Goal: Transaction & Acquisition: Purchase product/service

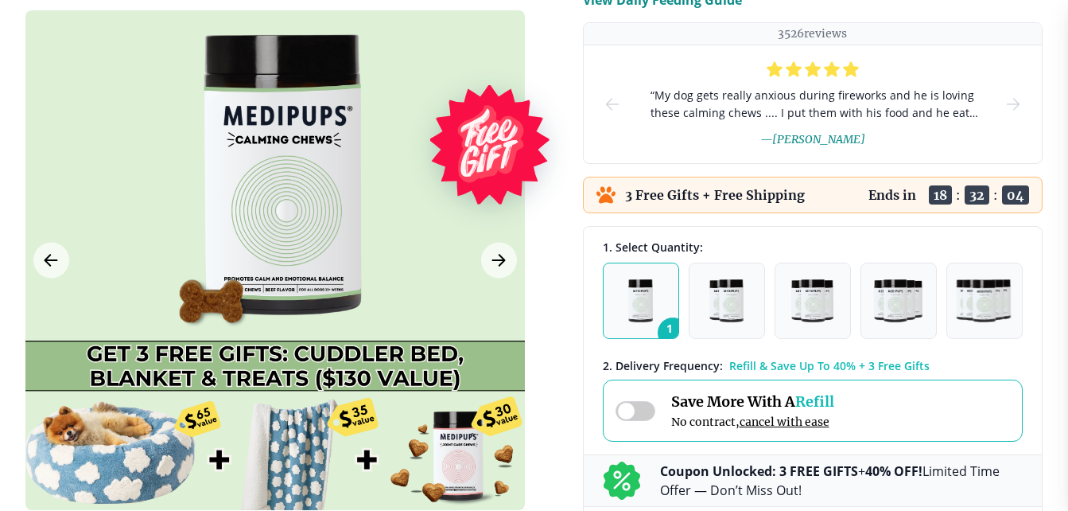
scroll to position [318, 0]
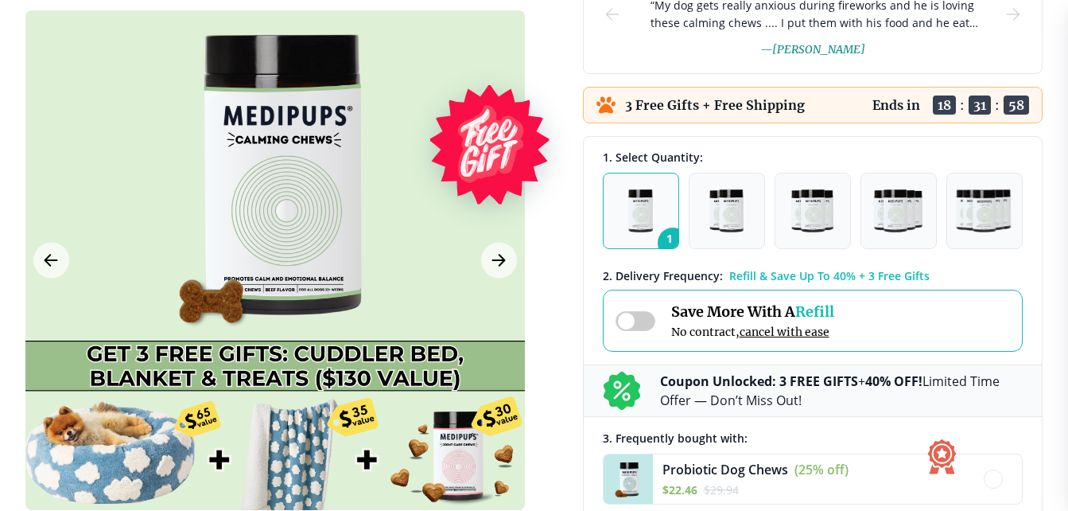
click at [634, 320] on span at bounding box center [636, 321] width 40 height 20
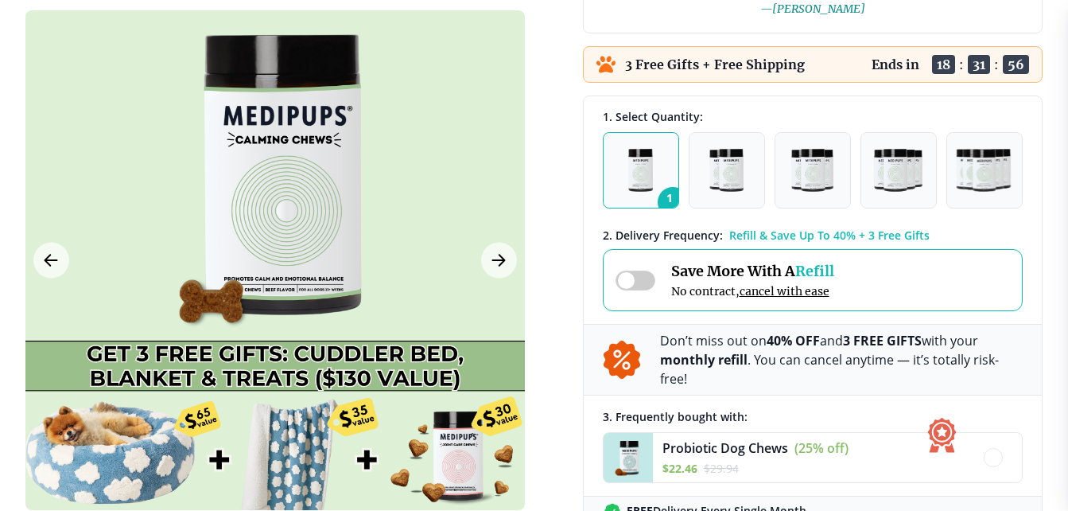
scroll to position [398, 0]
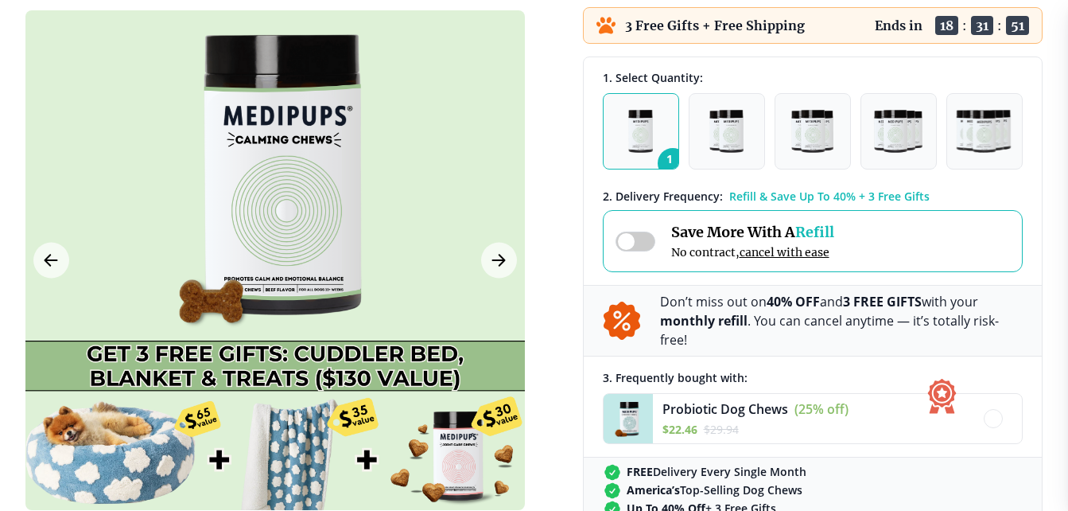
click at [643, 241] on span at bounding box center [636, 242] width 40 height 20
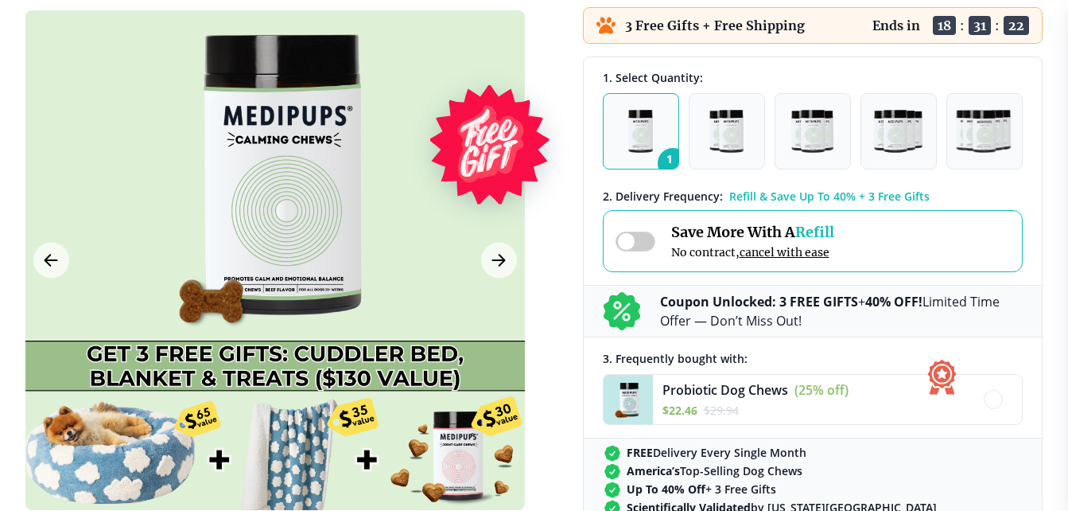
click at [644, 136] on img "button" at bounding box center [641, 131] width 25 height 43
click at [656, 237] on div "Save More With A Refill No contract, cancel with ease" at bounding box center [725, 241] width 219 height 37
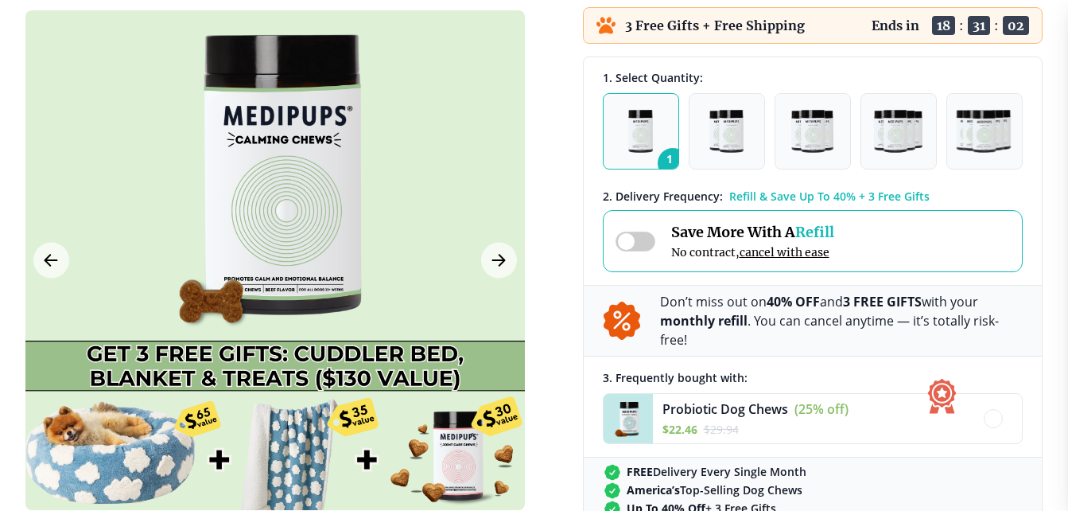
click at [658, 140] on button "1" at bounding box center [641, 131] width 76 height 76
click at [635, 133] on img "button" at bounding box center [641, 131] width 25 height 43
click at [647, 232] on span at bounding box center [636, 242] width 40 height 20
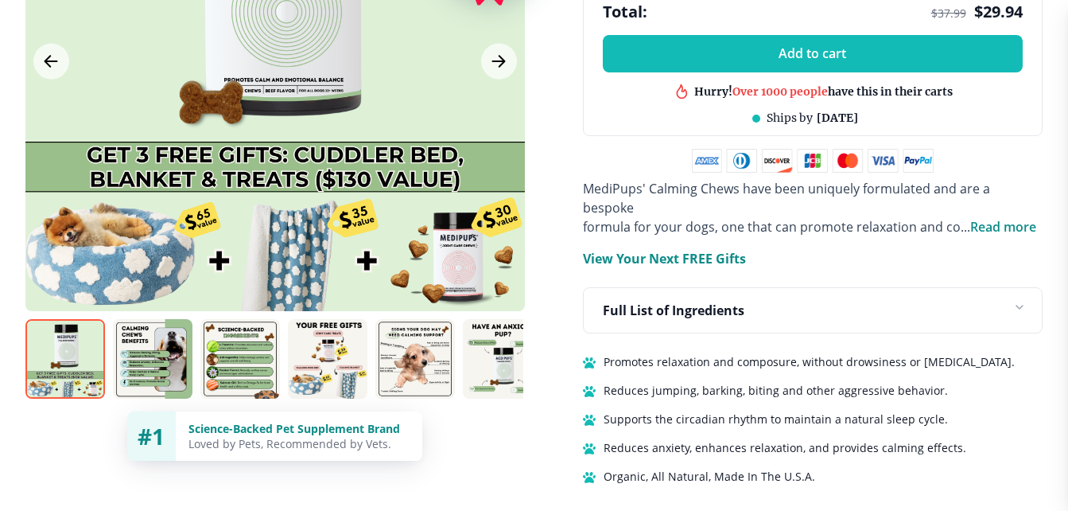
scroll to position [955, 0]
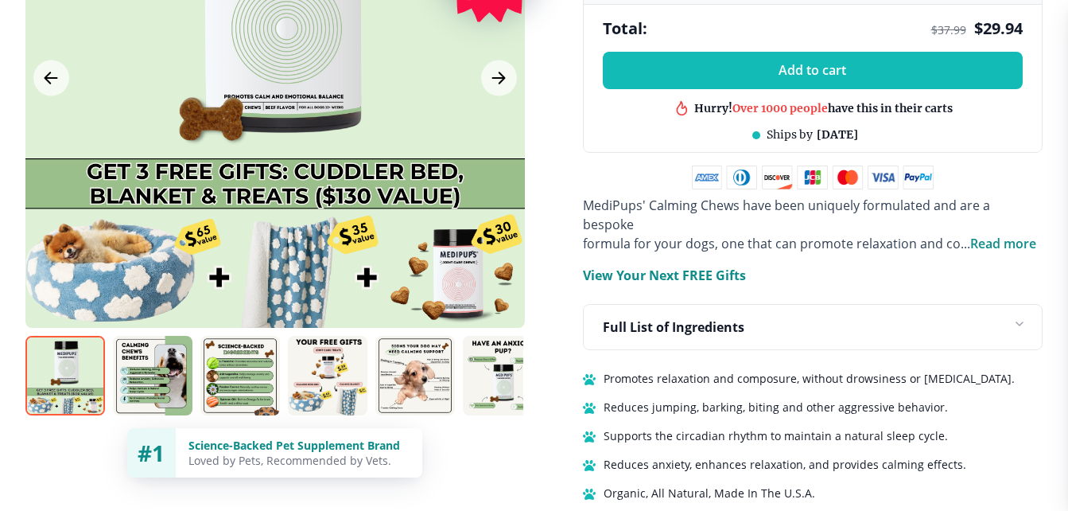
click at [714, 317] on p "Full List of Ingredients" at bounding box center [674, 326] width 142 height 19
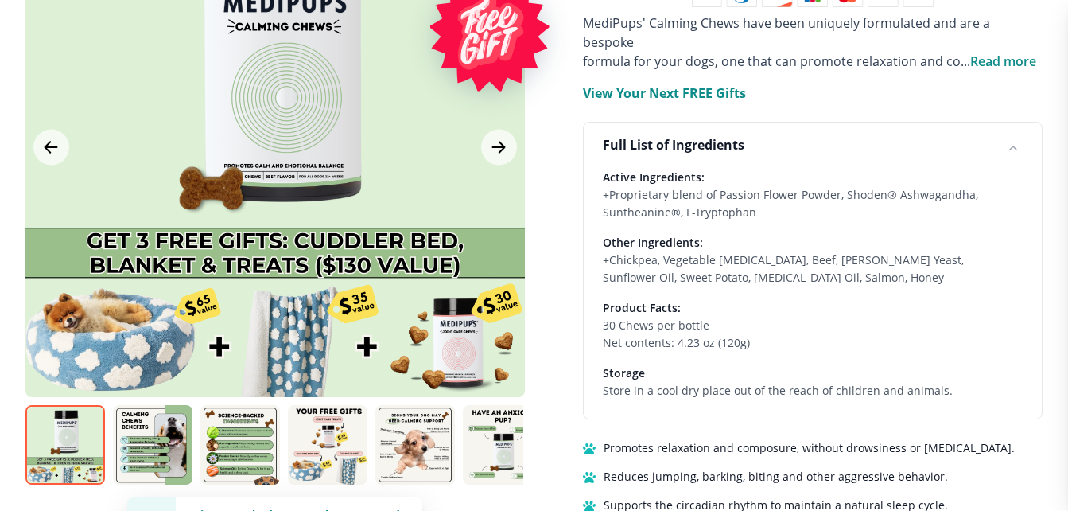
scroll to position [1034, 0]
